Goal: Navigation & Orientation: Find specific page/section

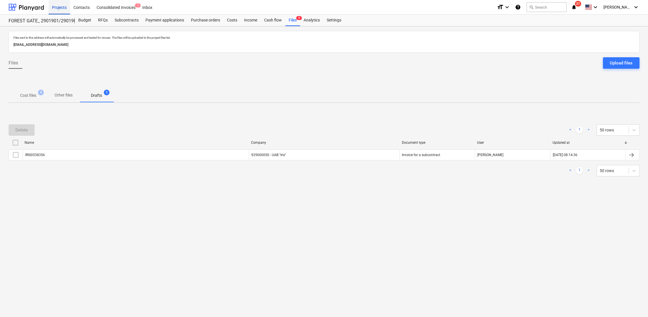
click at [62, 9] on div "Projects" at bounding box center [59, 7] width 21 height 15
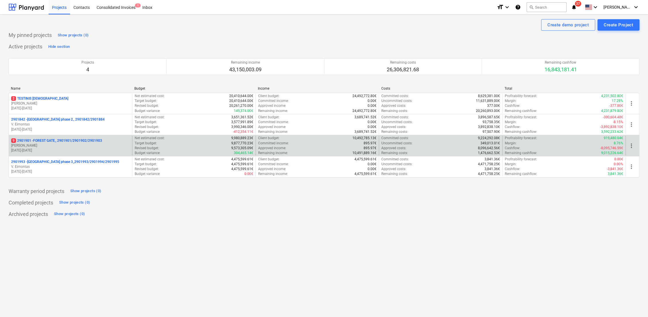
click at [53, 152] on p "[DATE] - [DATE]" at bounding box center [70, 150] width 119 height 5
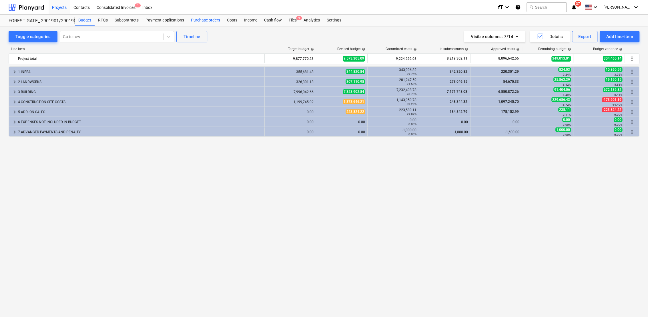
click at [203, 21] on div "Purchase orders" at bounding box center [206, 20] width 36 height 11
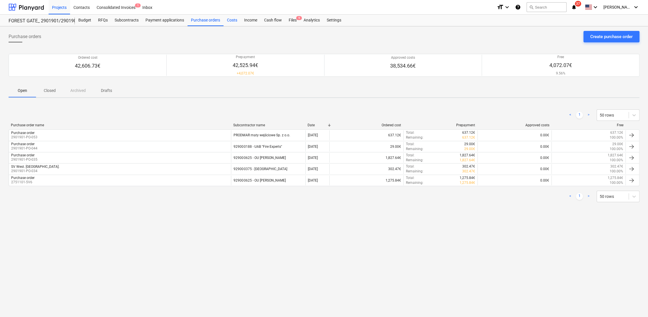
click at [232, 18] on div "Costs" at bounding box center [232, 20] width 17 height 11
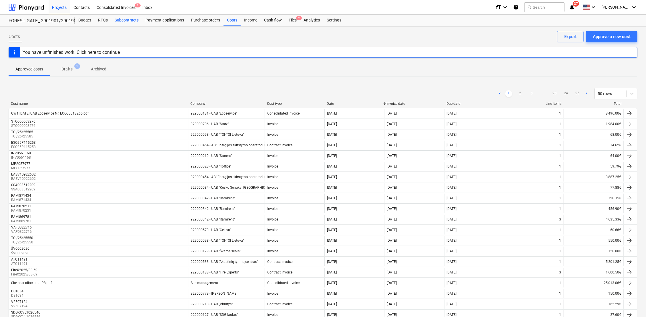
click at [123, 19] on div "Subcontracts" at bounding box center [126, 20] width 31 height 11
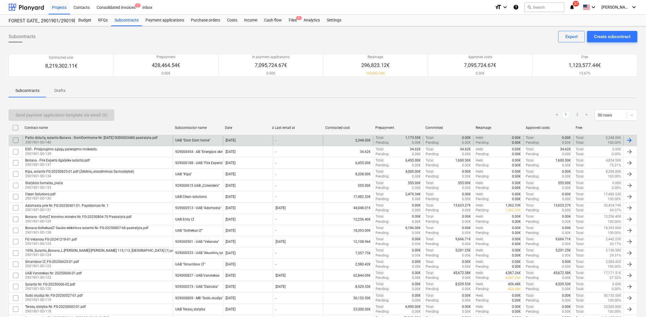
click at [72, 140] on p "2901901-SO-140" at bounding box center [91, 142] width 132 height 5
